Goal: Navigation & Orientation: Find specific page/section

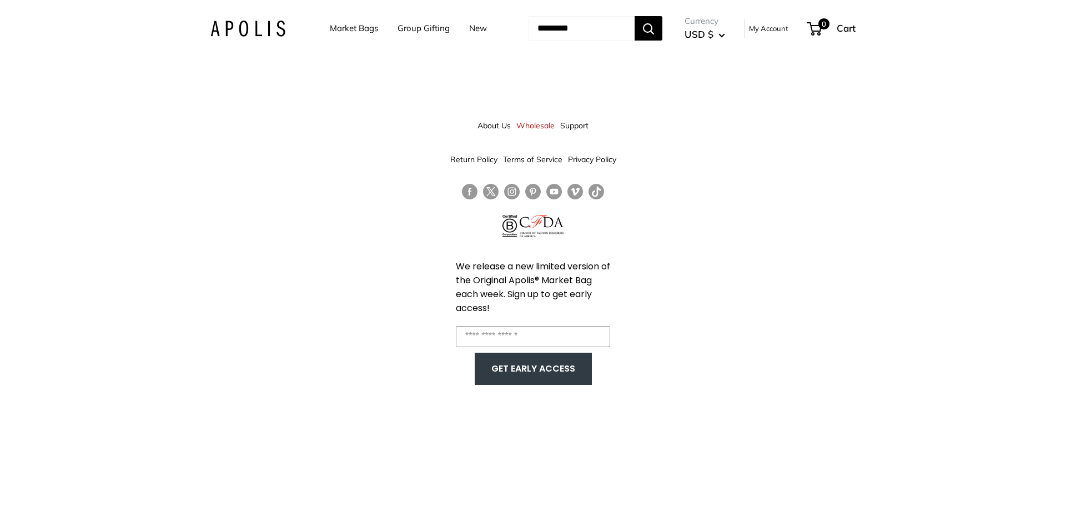
click at [343, 28] on link "Market Bags" at bounding box center [354, 29] width 48 height 16
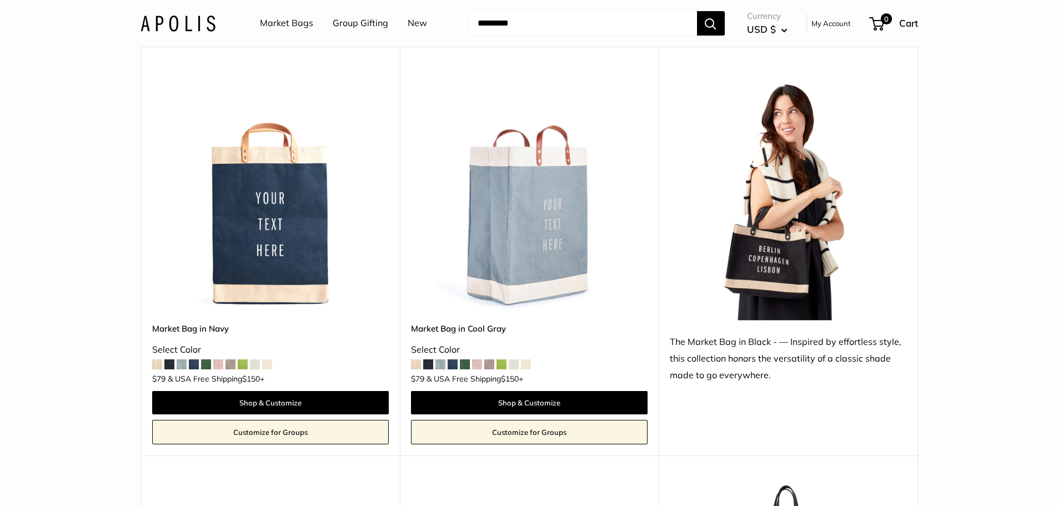
scroll to position [4566, 0]
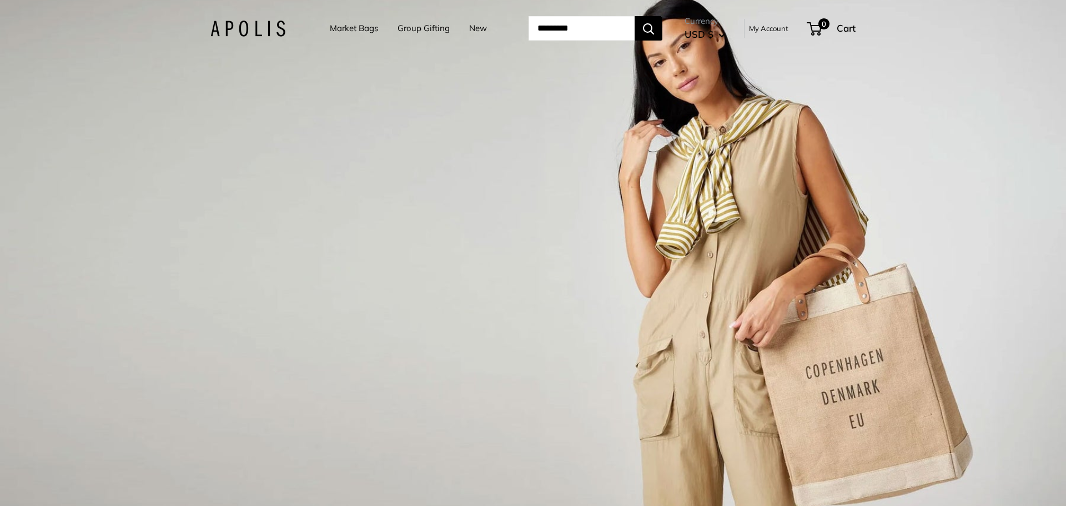
click at [380, 167] on div "1 / 3" at bounding box center [533, 253] width 1066 height 506
